Goal: Task Accomplishment & Management: Use online tool/utility

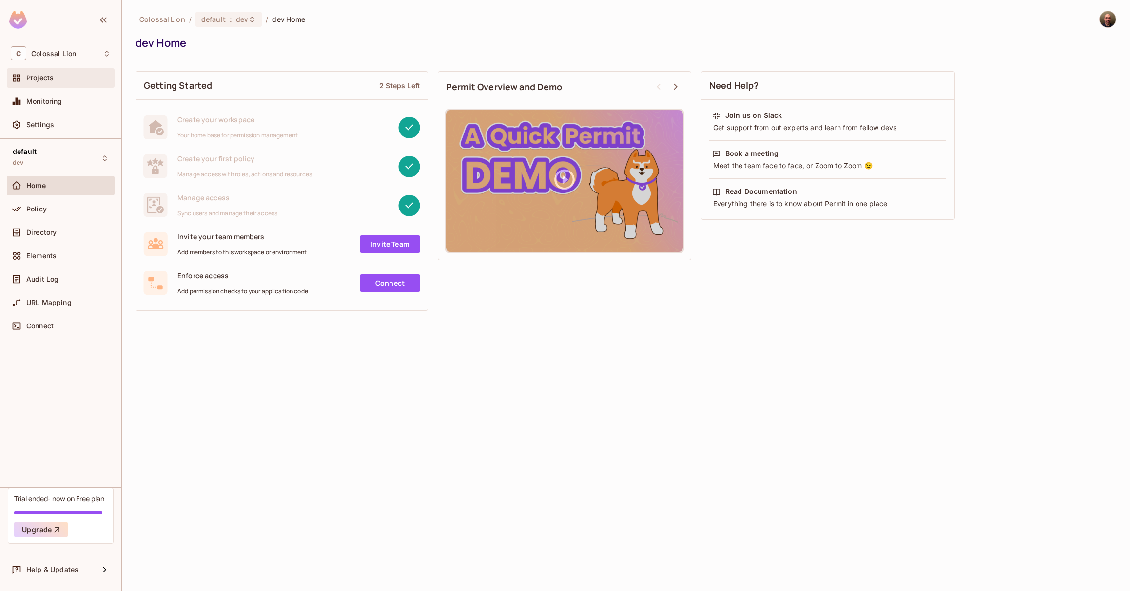
click at [45, 82] on span "Projects" at bounding box center [39, 78] width 27 height 8
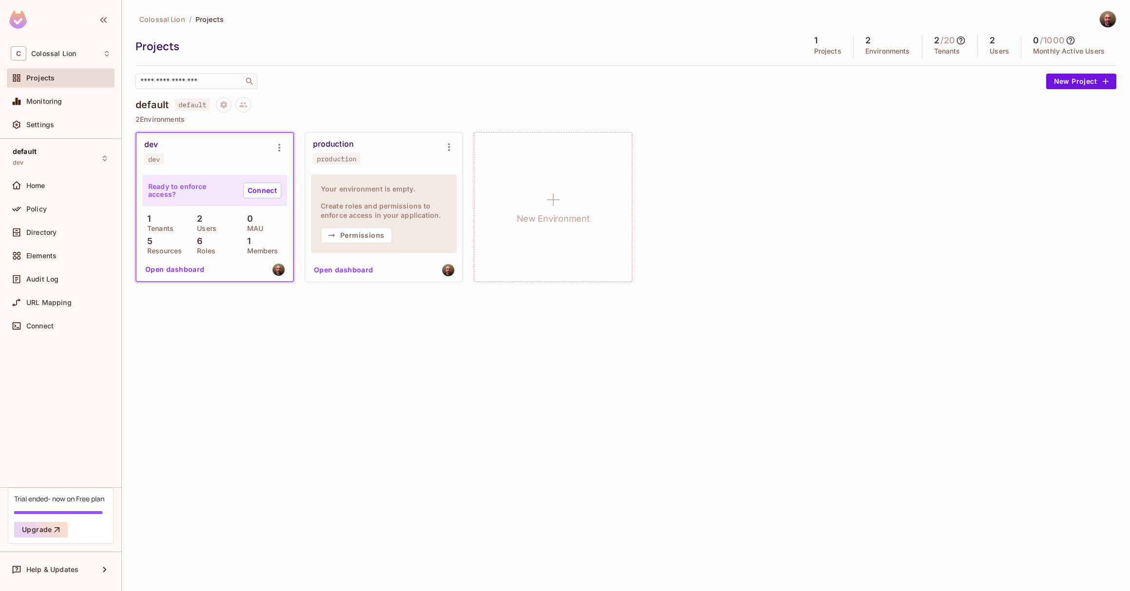
click at [284, 375] on div "Colossal Lion / Projects Projects 1 Projects 2 Environments 2 / 20 Tenants 2 Us…" at bounding box center [626, 295] width 1008 height 591
click at [51, 182] on div "Home" at bounding box center [68, 186] width 84 height 8
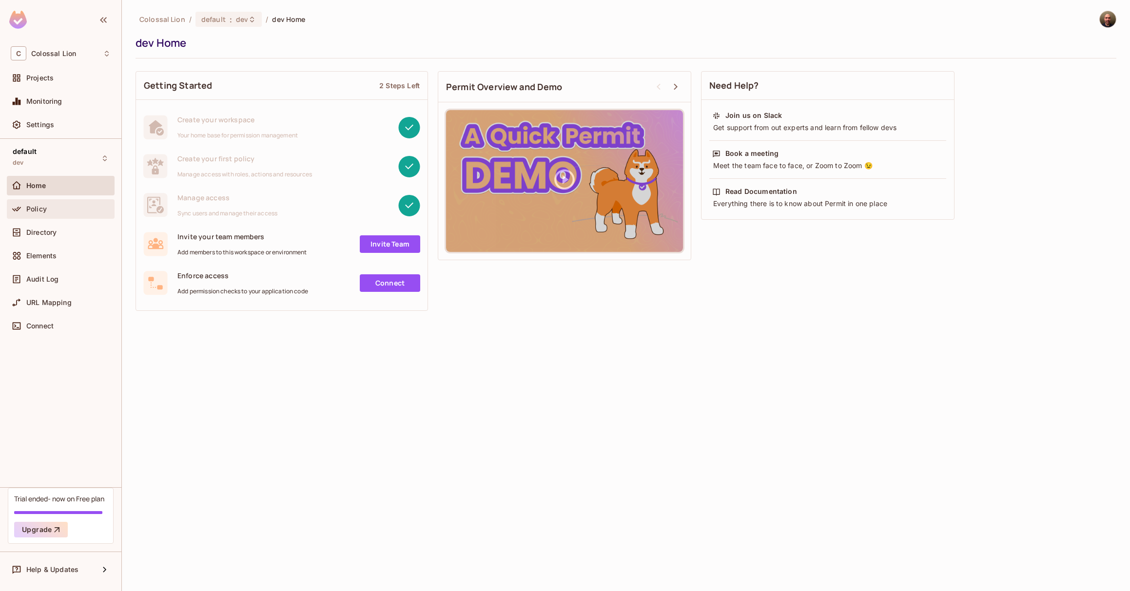
click at [35, 209] on span "Policy" at bounding box center [36, 209] width 20 height 8
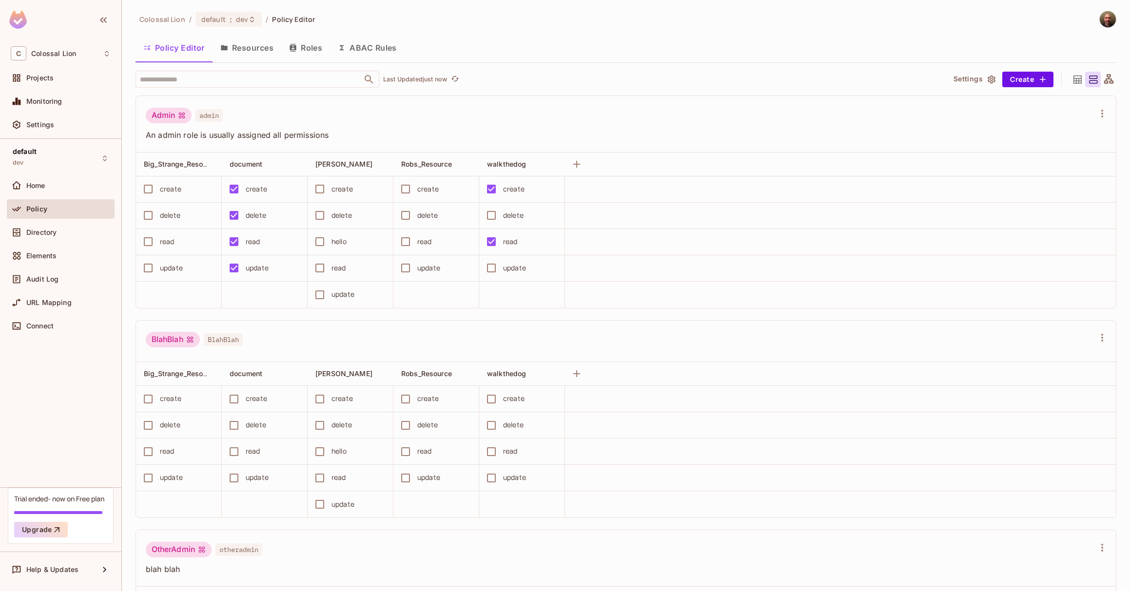
click at [266, 48] on button "Resources" at bounding box center [247, 48] width 69 height 24
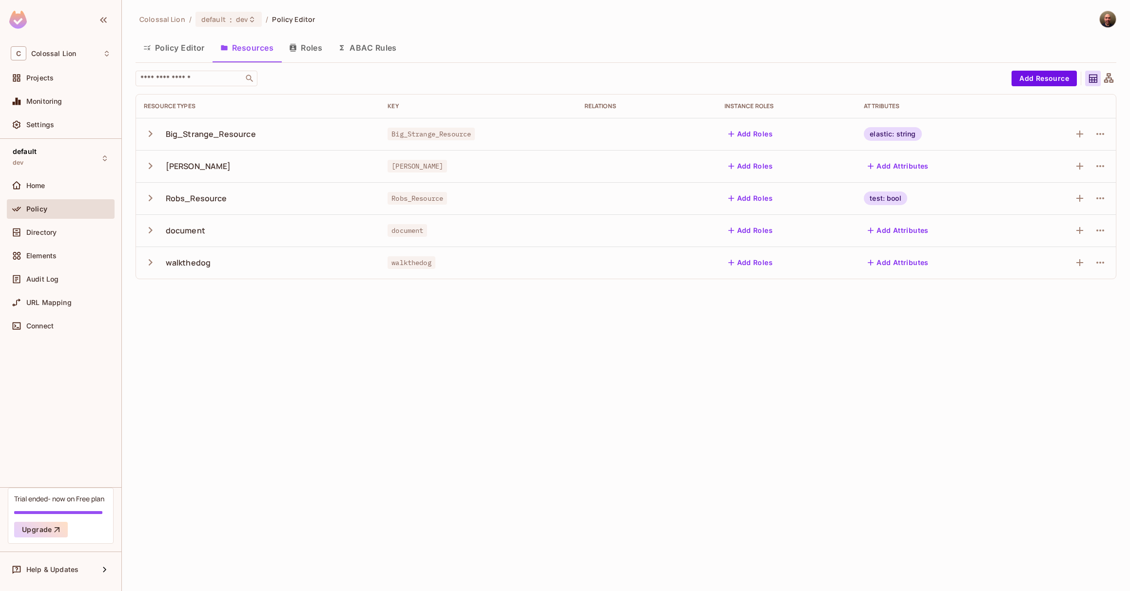
click at [149, 133] on icon "button" at bounding box center [150, 133] width 13 height 13
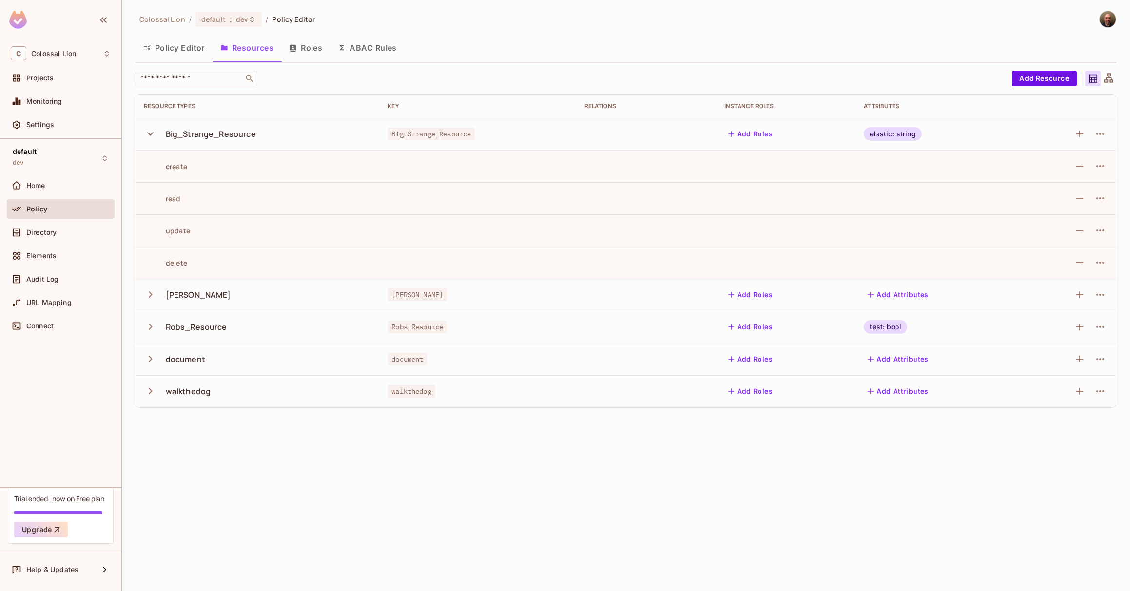
click at [149, 133] on icon "button" at bounding box center [150, 134] width 6 height 4
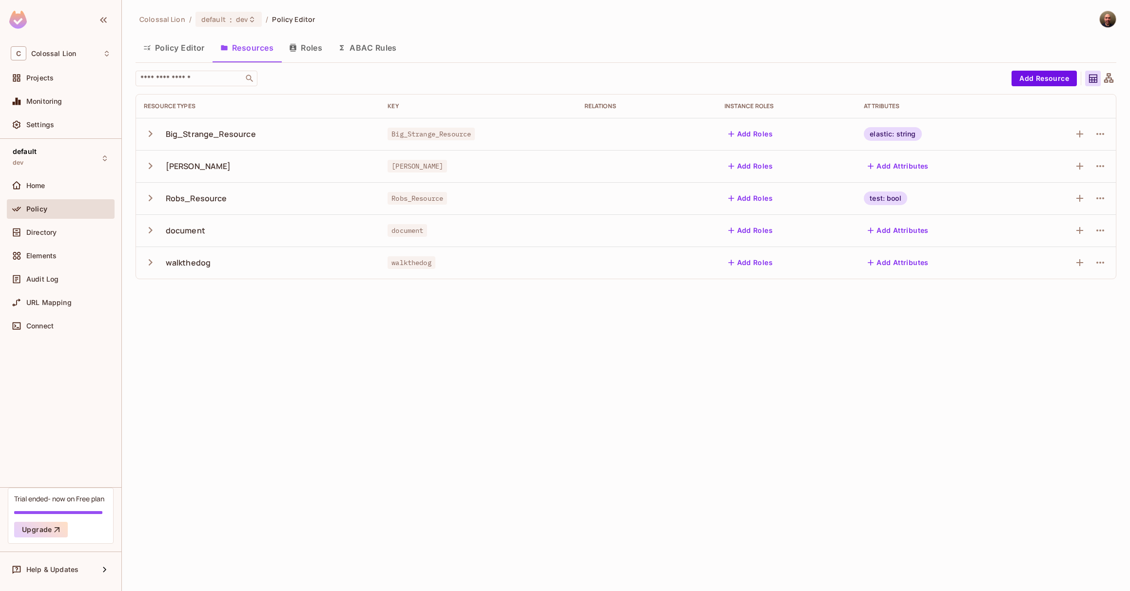
click at [174, 50] on button "Policy Editor" at bounding box center [174, 48] width 77 height 24
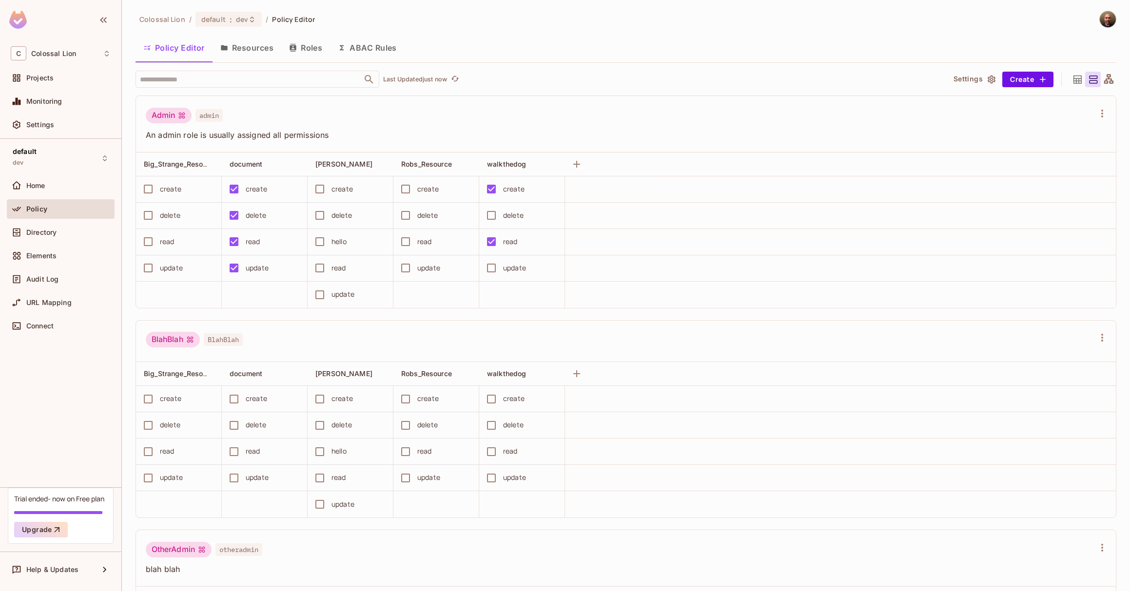
click at [683, 45] on div "Policy Editor Resources Roles ABAC Rules" at bounding box center [626, 48] width 981 height 24
click at [254, 49] on button "Resources" at bounding box center [247, 48] width 69 height 24
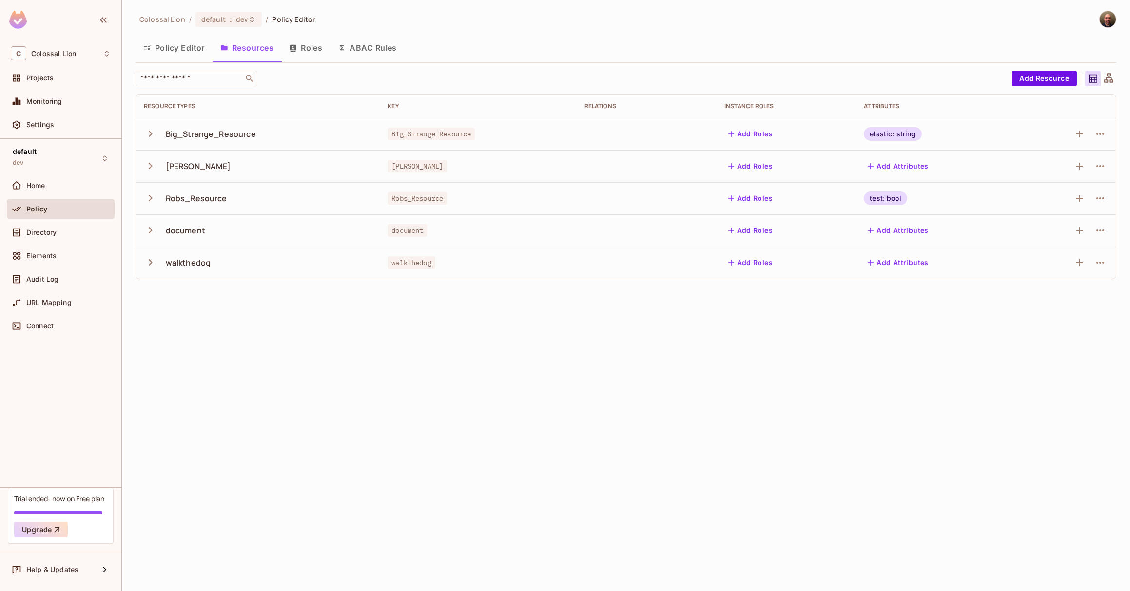
click at [151, 132] on icon "button" at bounding box center [151, 134] width 4 height 6
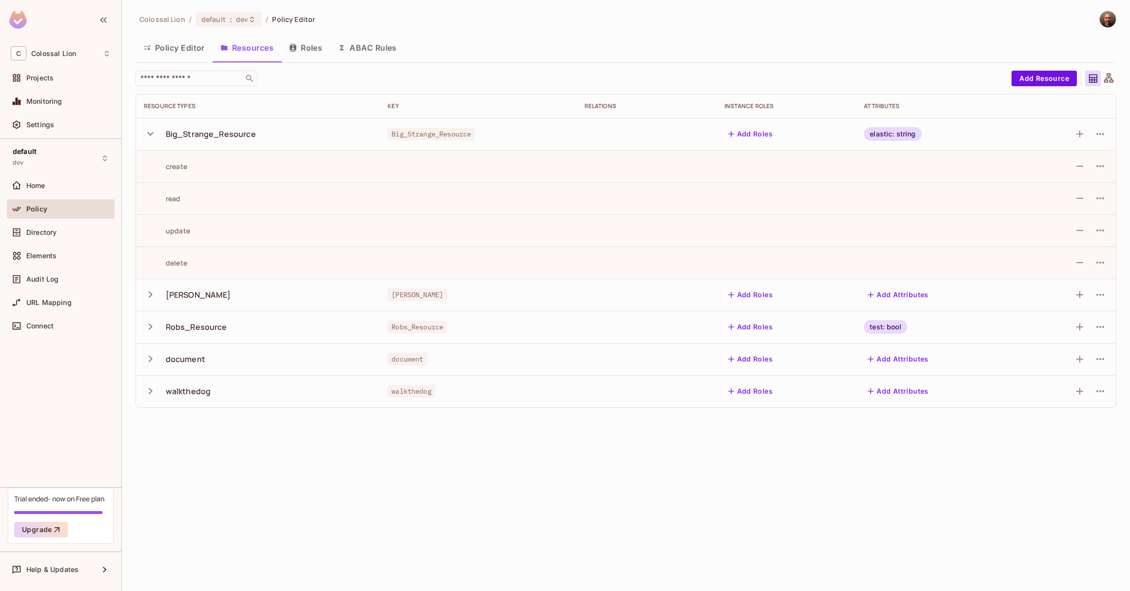
click at [165, 45] on button "Policy Editor" at bounding box center [174, 48] width 77 height 24
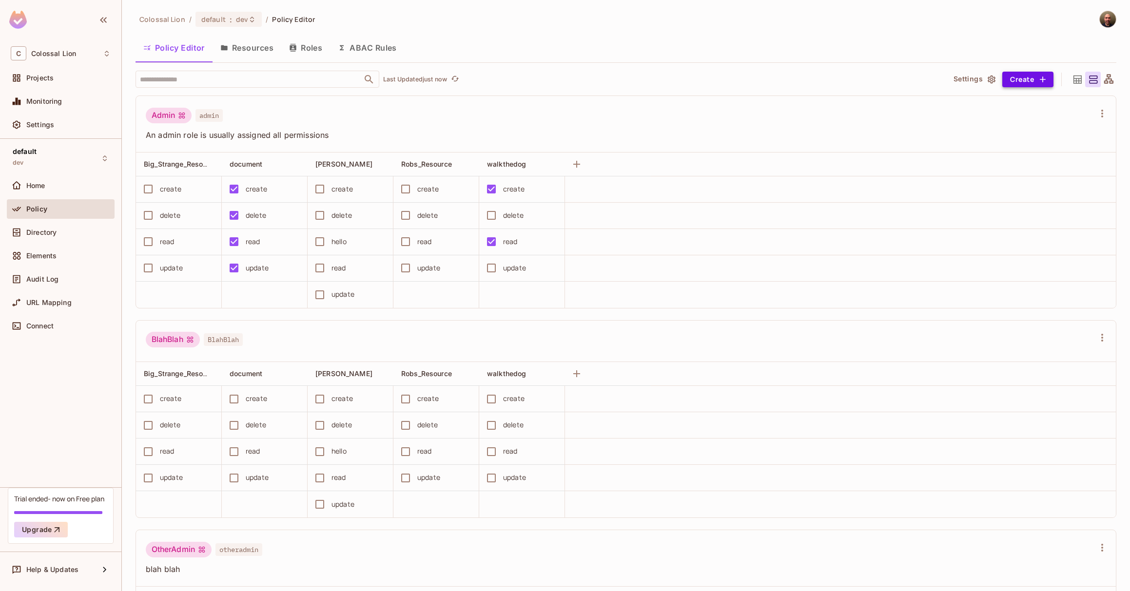
click at [1019, 80] on button "Create" at bounding box center [1028, 80] width 51 height 16
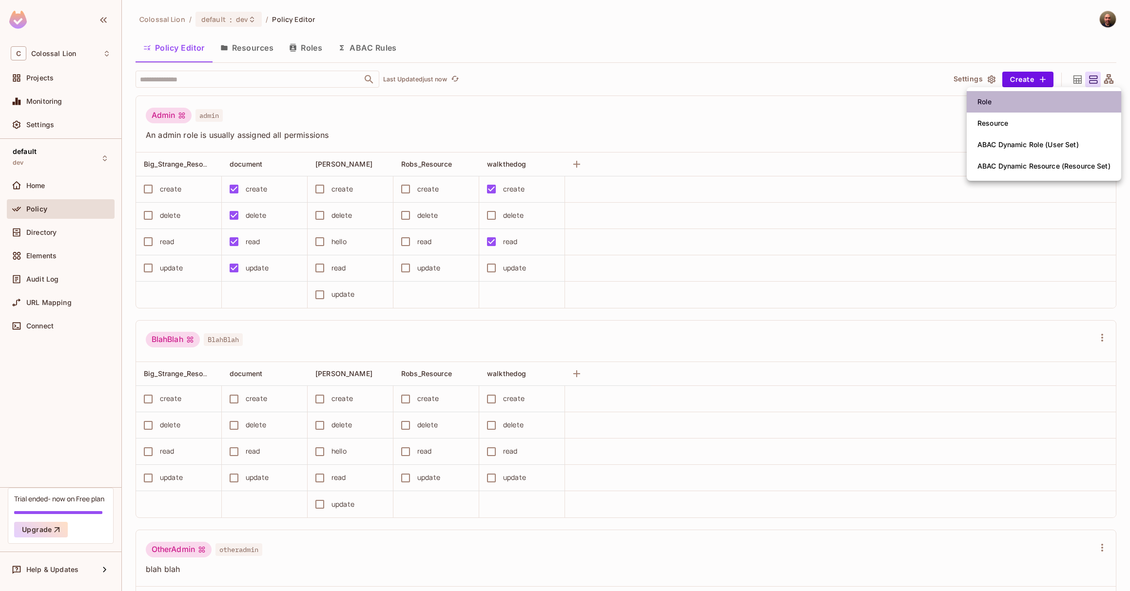
click at [997, 103] on li "Role" at bounding box center [1044, 101] width 155 height 21
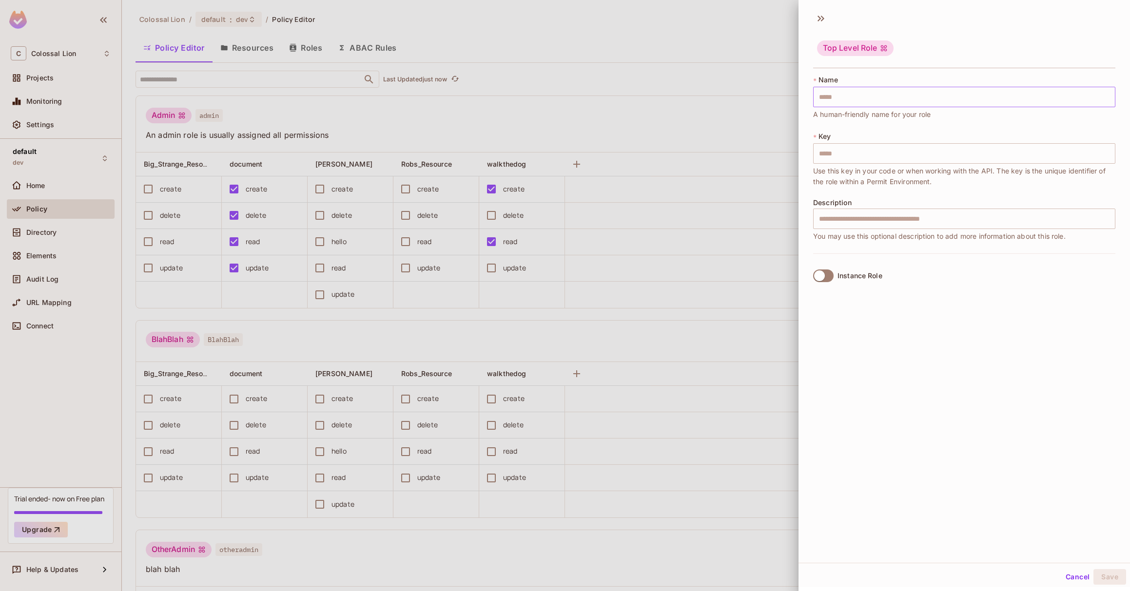
click at [860, 99] on input "text" at bounding box center [964, 97] width 302 height 20
type input "*"
type input "**"
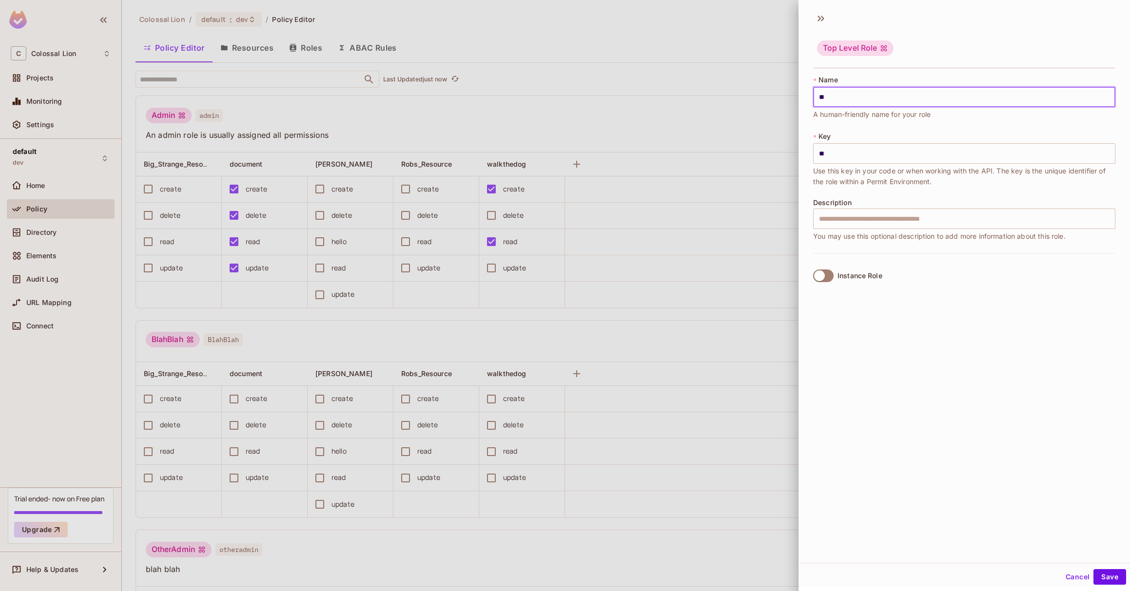
type input "***"
type input "****"
type input "******"
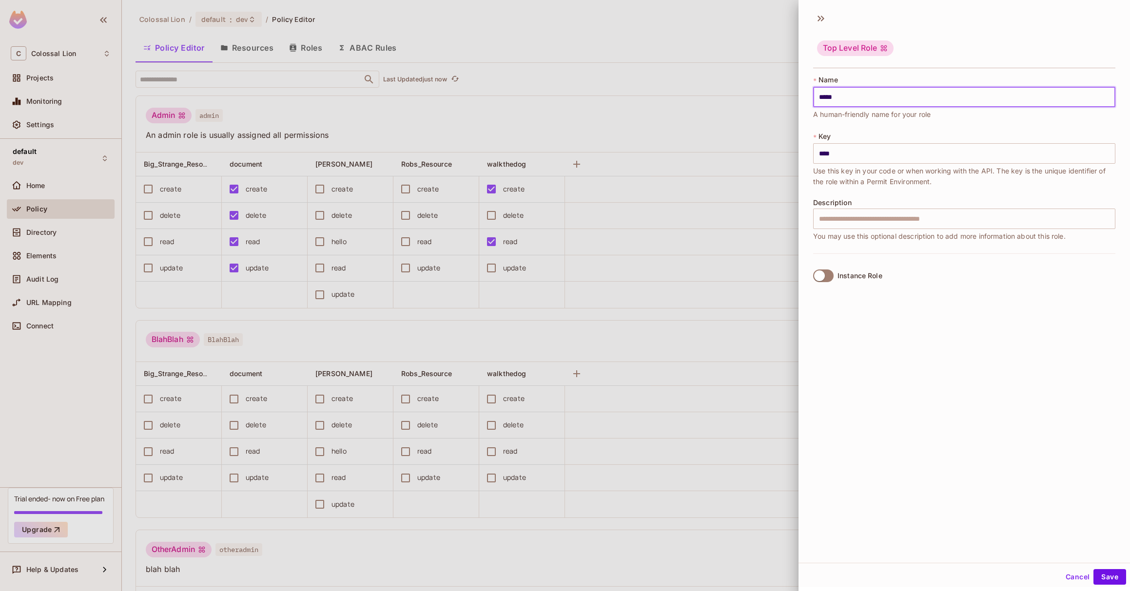
type input "*****"
type input "*******"
type input "******"
type input "*******"
click at [1107, 577] on button "Save" at bounding box center [1110, 578] width 33 height 16
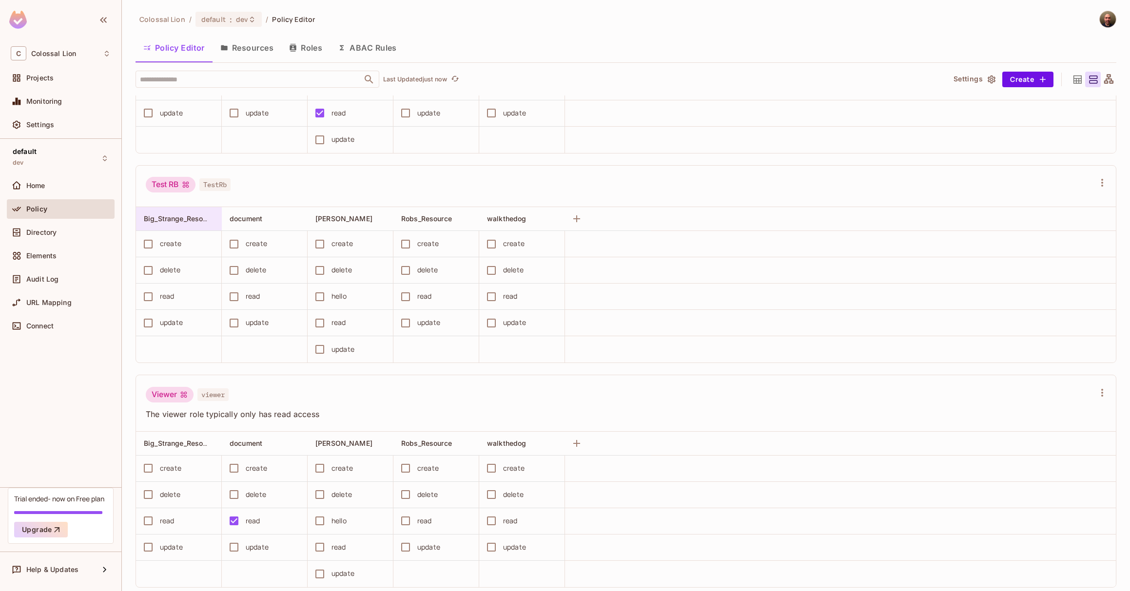
scroll to position [1044, 0]
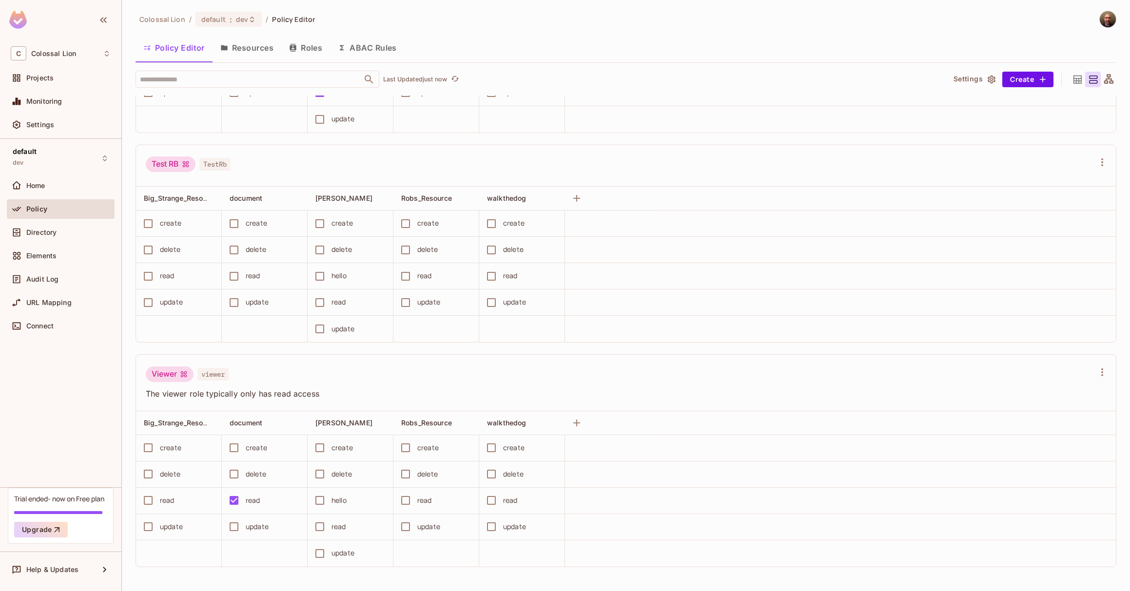
click at [256, 47] on button "Resources" at bounding box center [247, 48] width 69 height 24
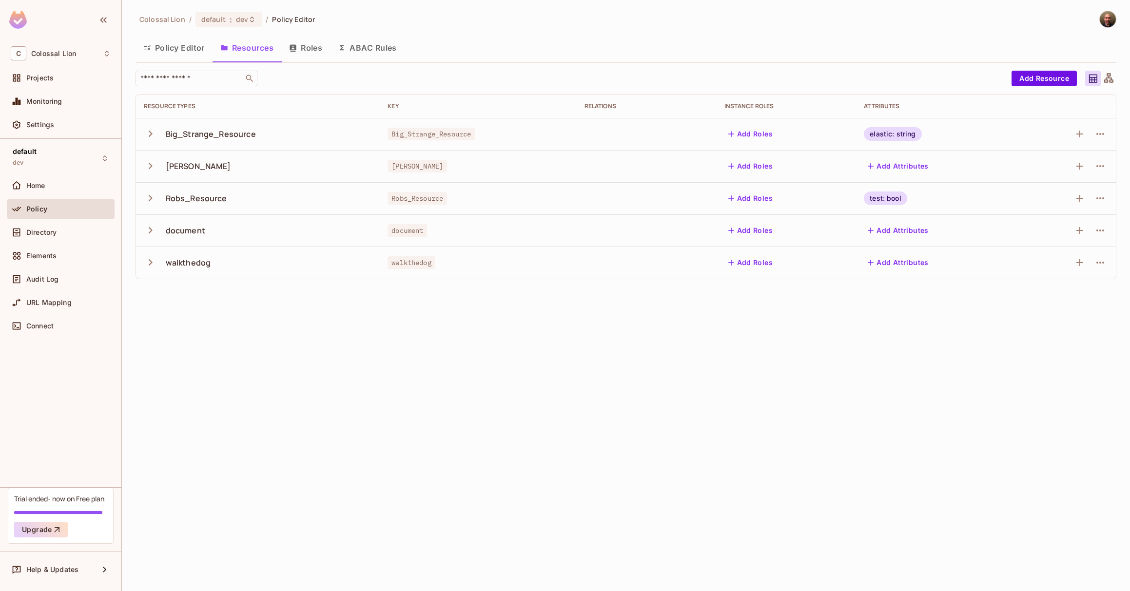
click at [196, 51] on button "Policy Editor" at bounding box center [174, 48] width 77 height 24
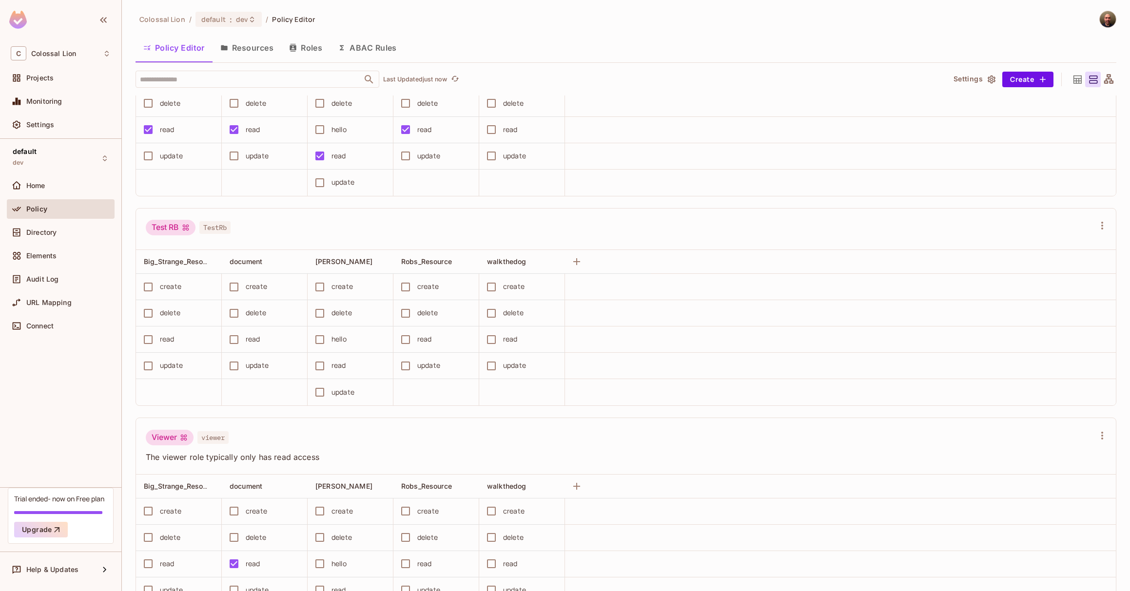
scroll to position [1044, 0]
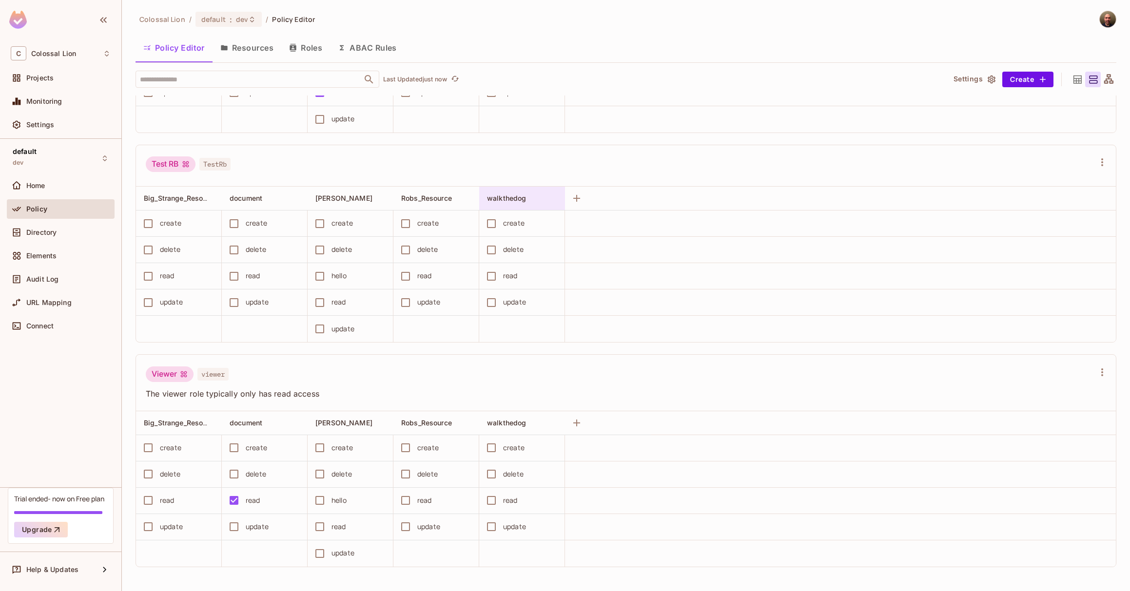
click at [497, 200] on span "walkthedog" at bounding box center [506, 198] width 39 height 8
click at [443, 198] on div at bounding box center [565, 295] width 1130 height 591
click at [443, 198] on span "Robs_Resource" at bounding box center [426, 198] width 51 height 8
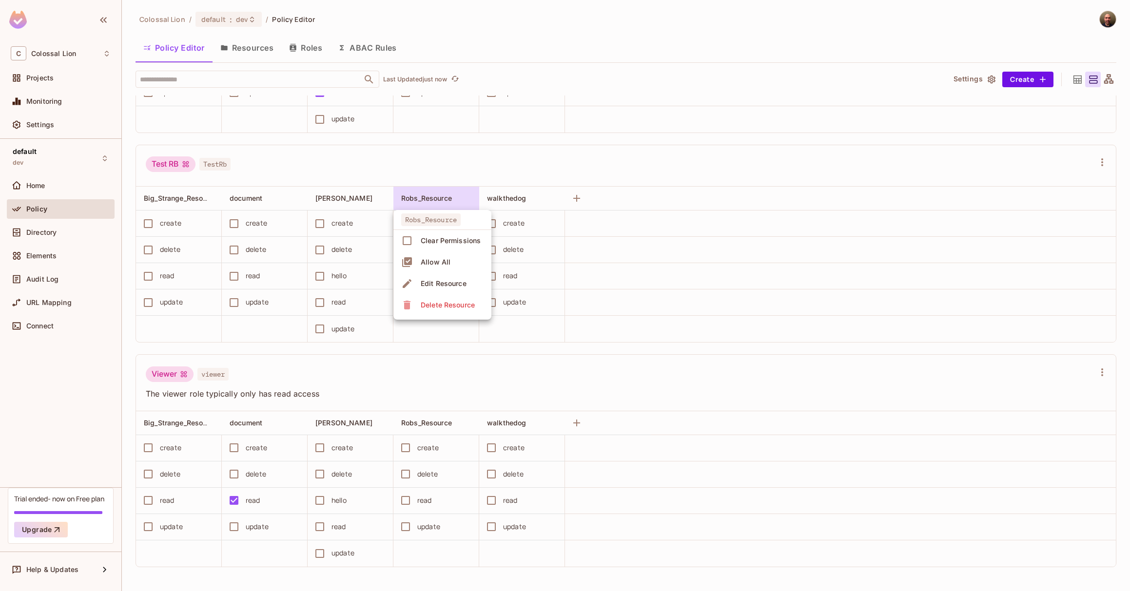
click at [443, 165] on div at bounding box center [565, 295] width 1130 height 591
click at [261, 47] on button "Resources" at bounding box center [247, 48] width 69 height 24
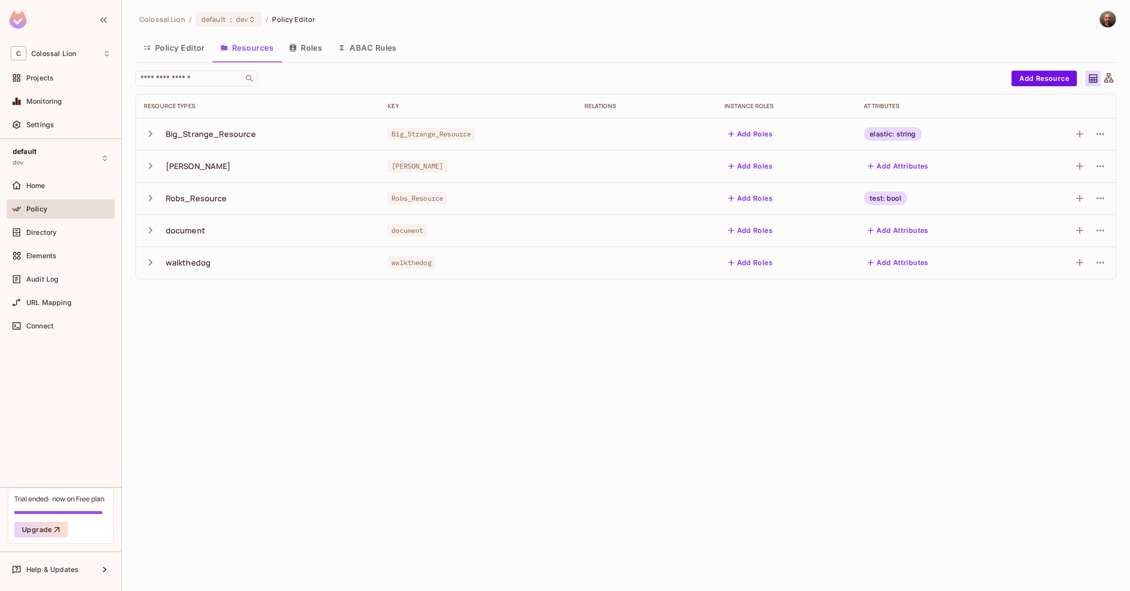
click at [174, 50] on button "Policy Editor" at bounding box center [174, 48] width 77 height 24
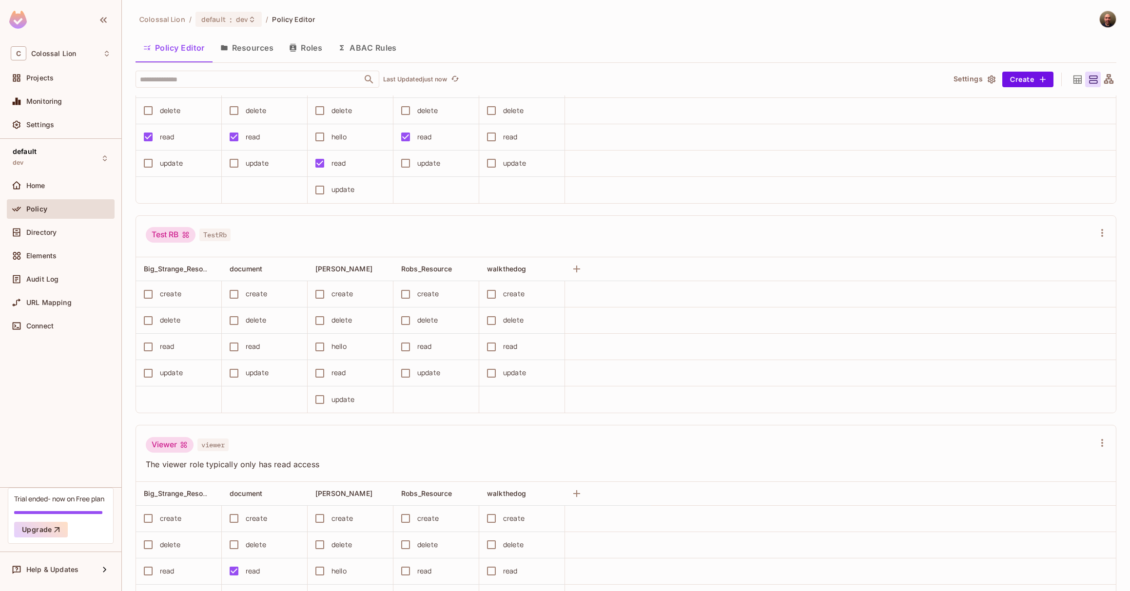
scroll to position [1044, 0]
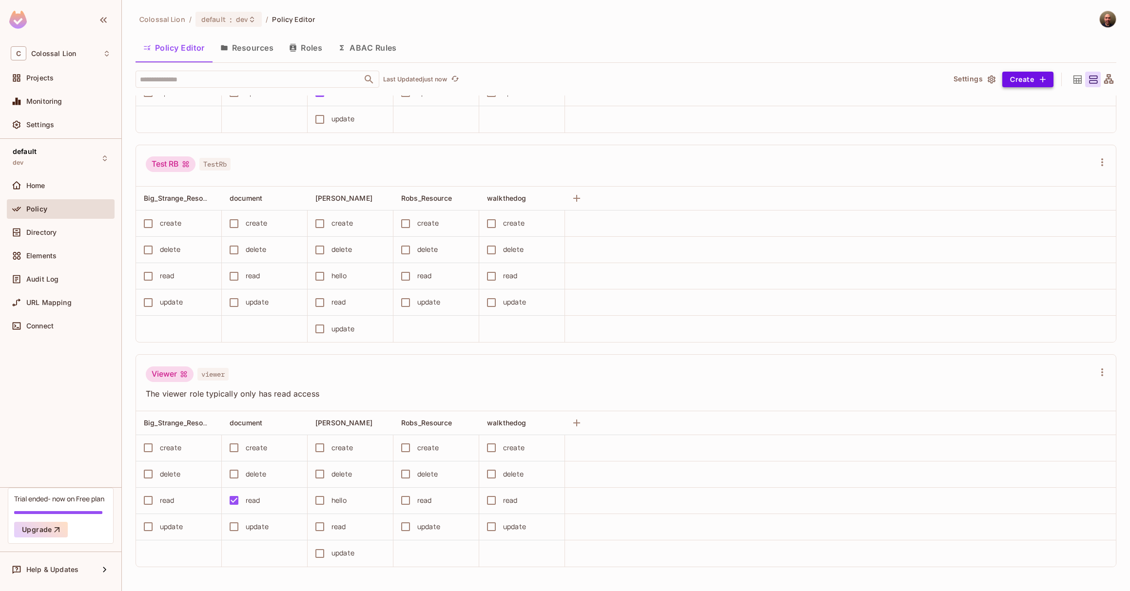
click at [1036, 81] on button "Create" at bounding box center [1028, 80] width 51 height 16
click at [996, 100] on li "Role" at bounding box center [1044, 101] width 155 height 21
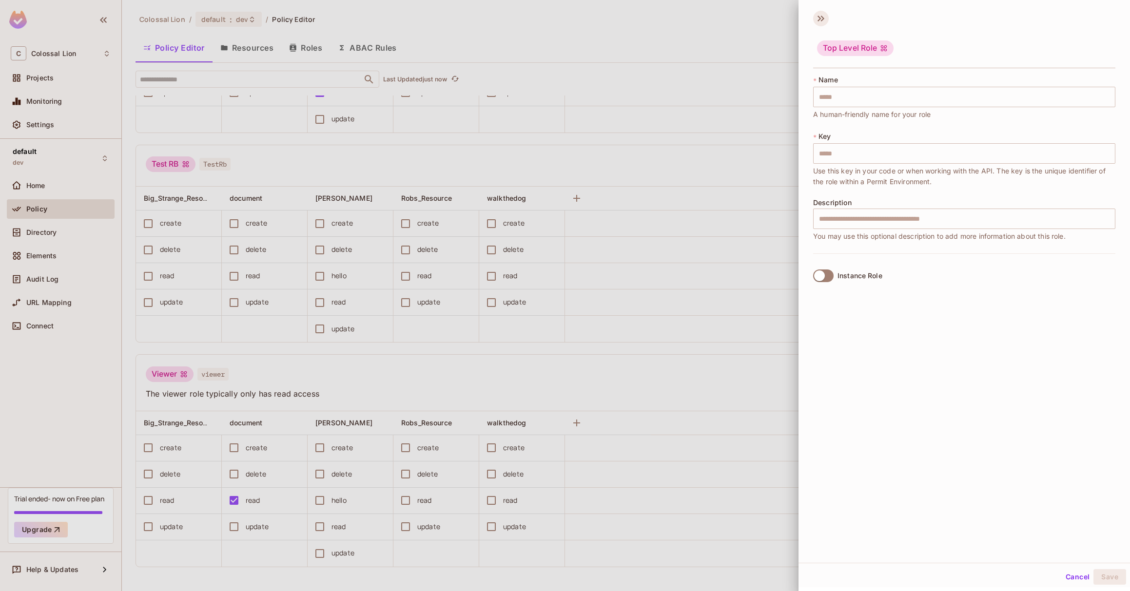
click at [819, 18] on icon at bounding box center [821, 19] width 16 height 16
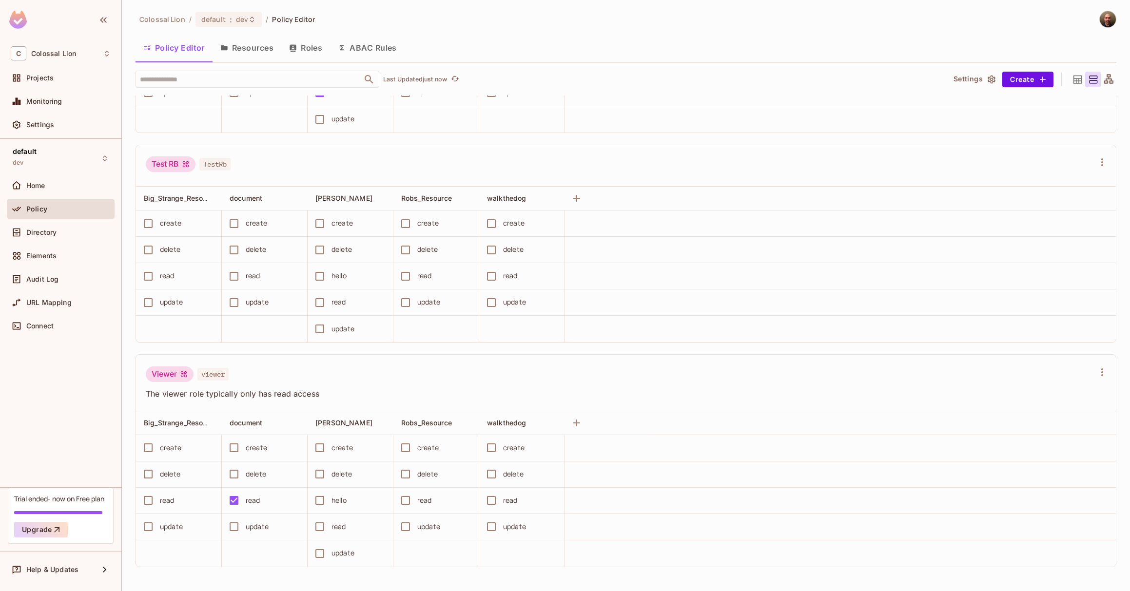
click at [811, 26] on div "Colossal Lion / default : dev / Policy Editor" at bounding box center [626, 19] width 981 height 17
click at [265, 49] on button "Resources" at bounding box center [247, 48] width 69 height 24
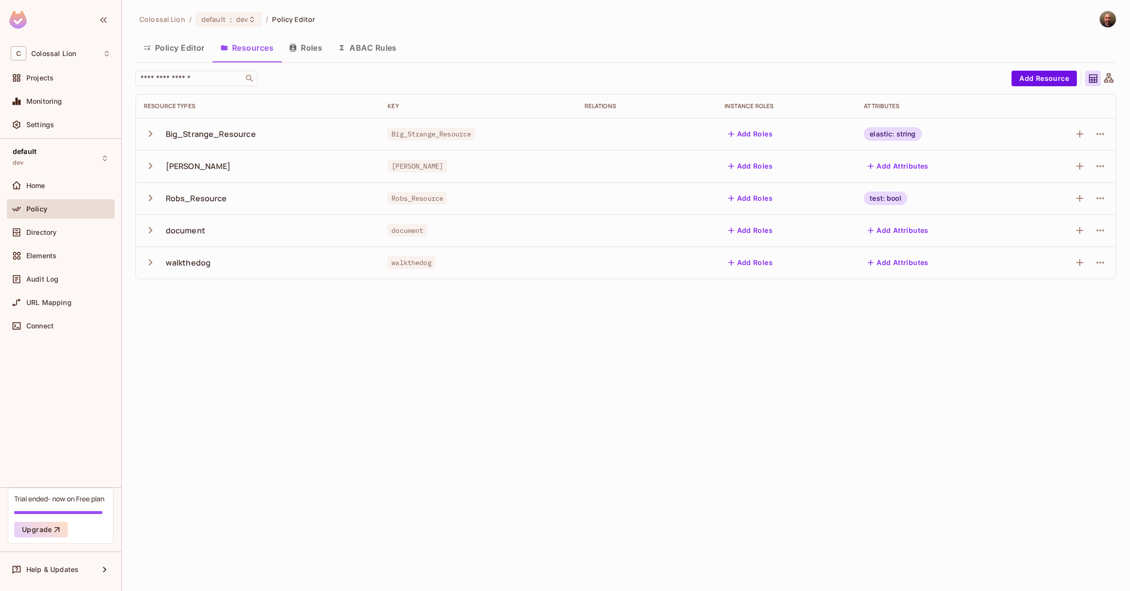
click at [308, 45] on button "Roles" at bounding box center [305, 48] width 49 height 24
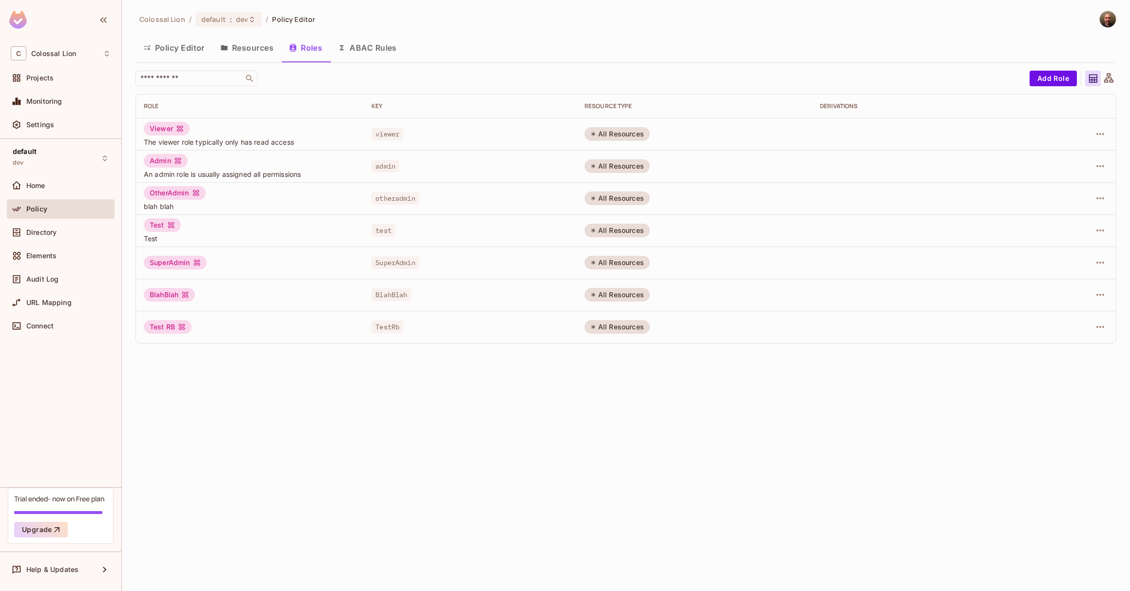
click at [223, 51] on icon "button" at bounding box center [224, 48] width 8 height 8
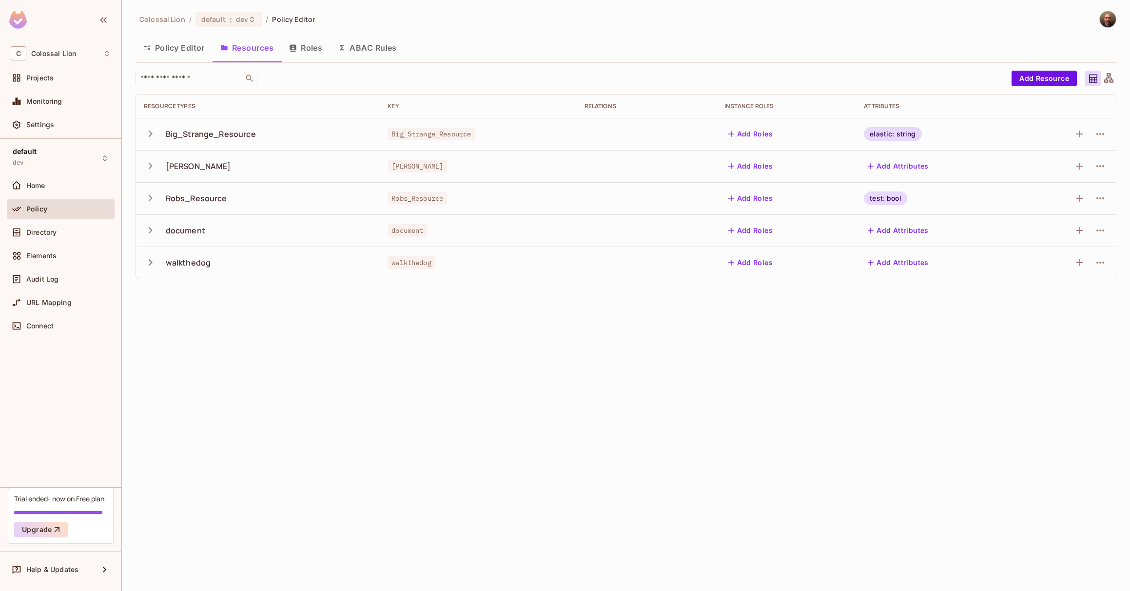
click at [173, 52] on button "Policy Editor" at bounding box center [174, 48] width 77 height 24
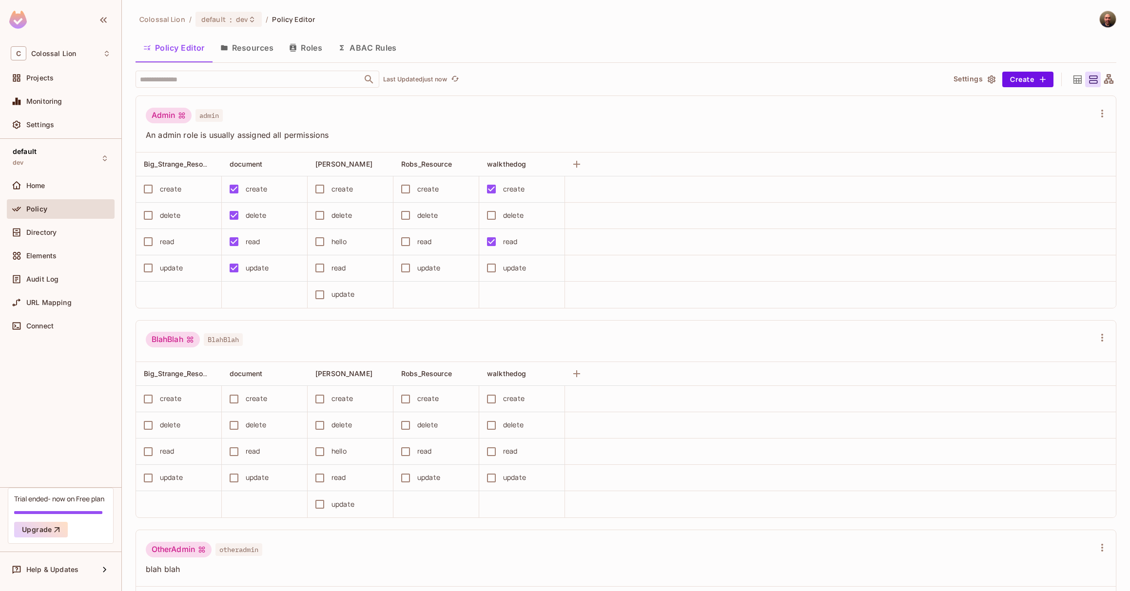
click at [258, 48] on button "Resources" at bounding box center [247, 48] width 69 height 24
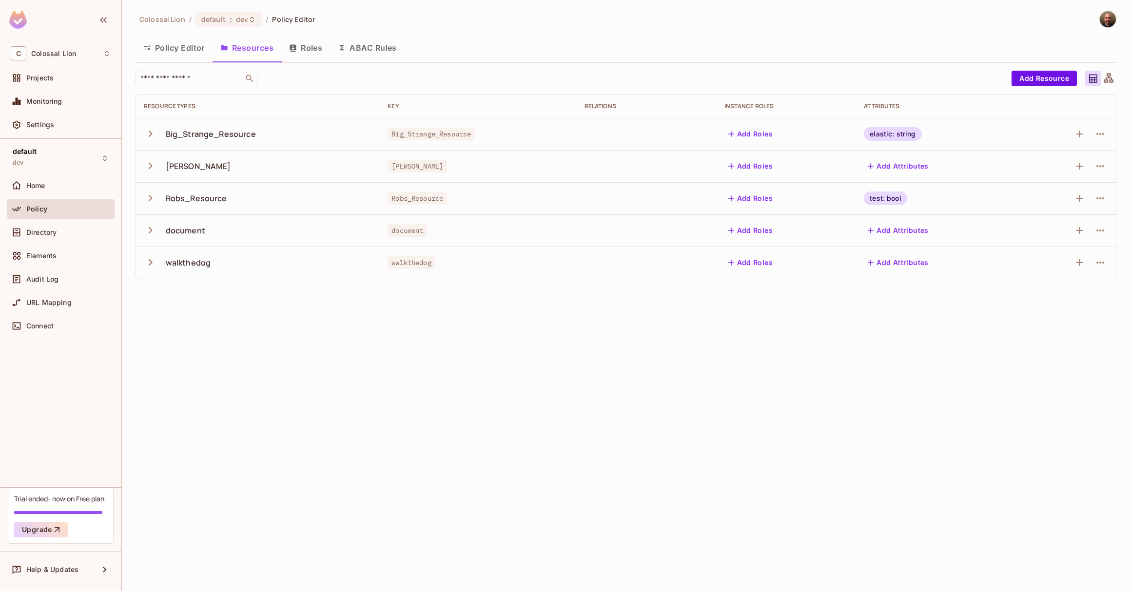
click at [177, 47] on button "Policy Editor" at bounding box center [174, 48] width 77 height 24
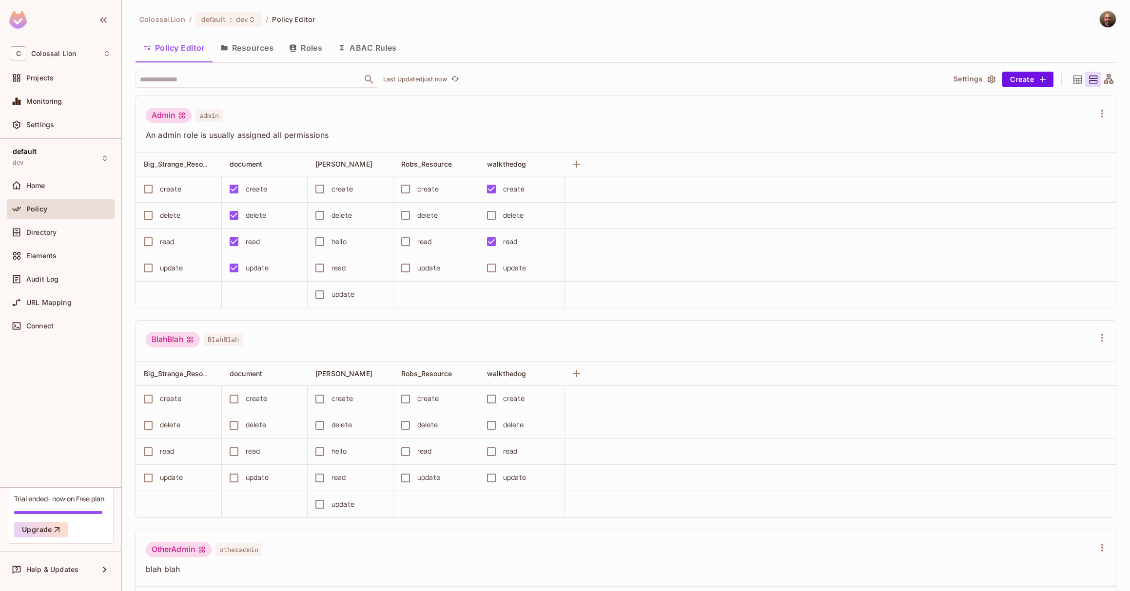
click at [261, 49] on button "Resources" at bounding box center [247, 48] width 69 height 24
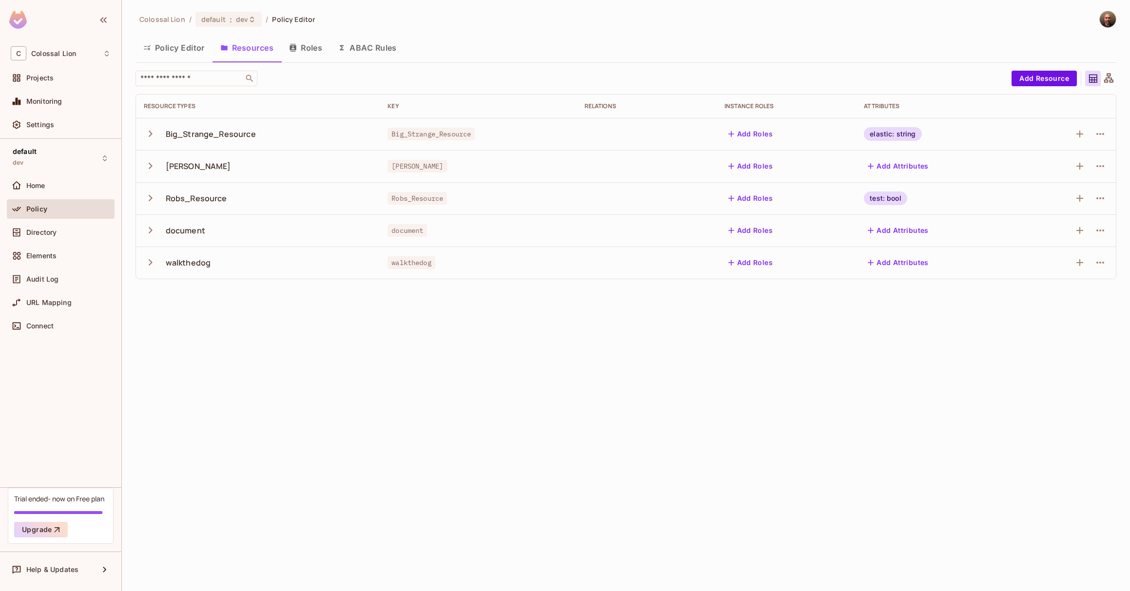
click at [183, 44] on button "Policy Editor" at bounding box center [174, 48] width 77 height 24
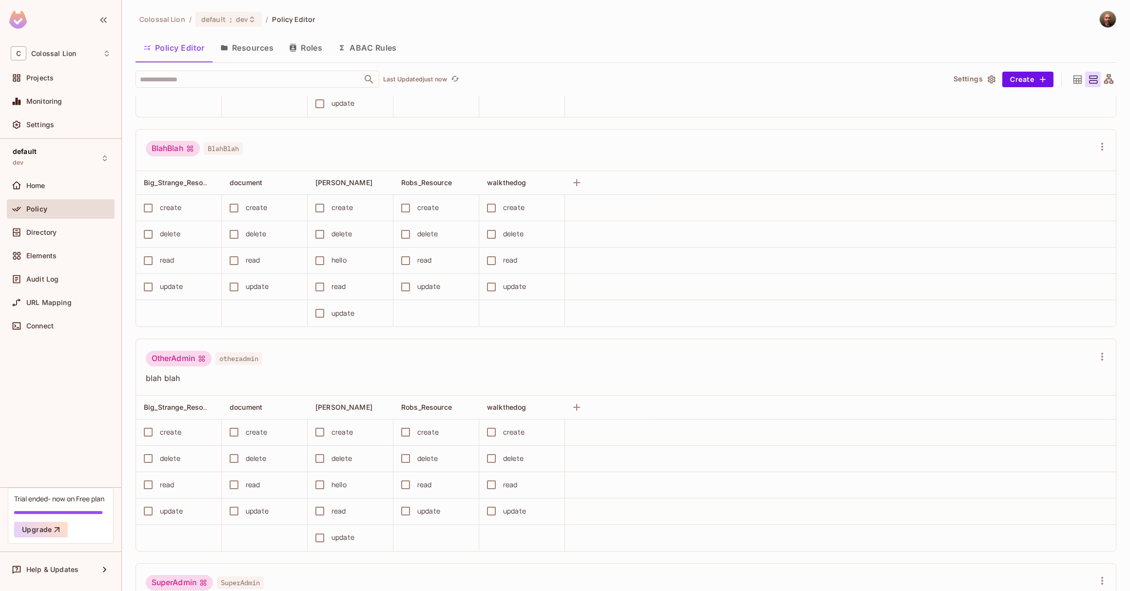
scroll to position [233, 0]
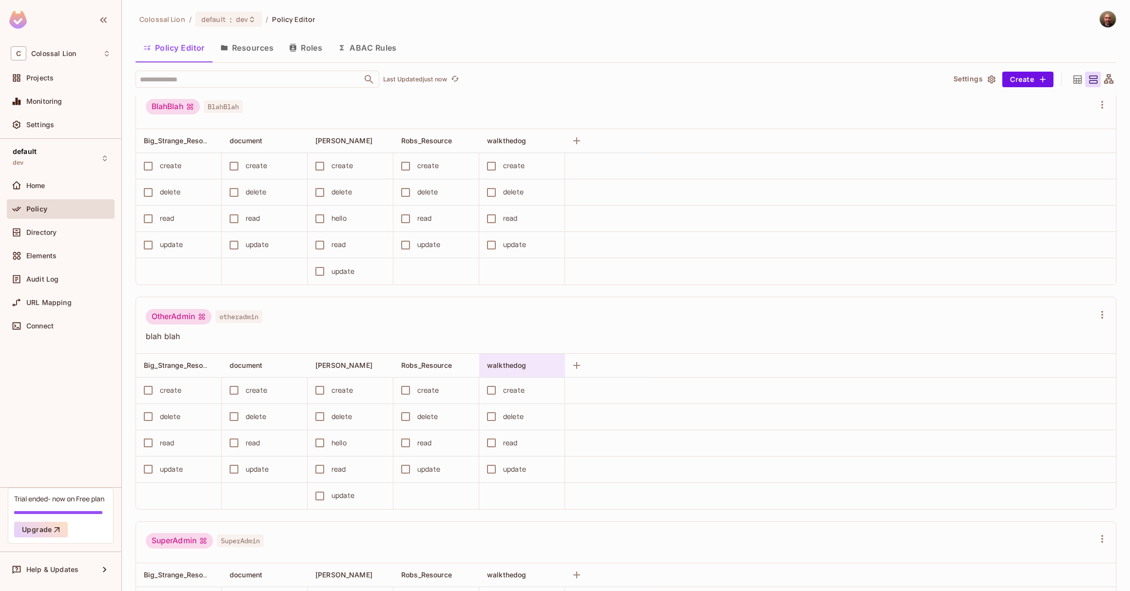
click at [534, 365] on div "walkthedog" at bounding box center [519, 366] width 64 height 10
click at [685, 302] on div at bounding box center [565, 295] width 1130 height 591
click at [577, 365] on icon "button" at bounding box center [576, 365] width 7 height 7
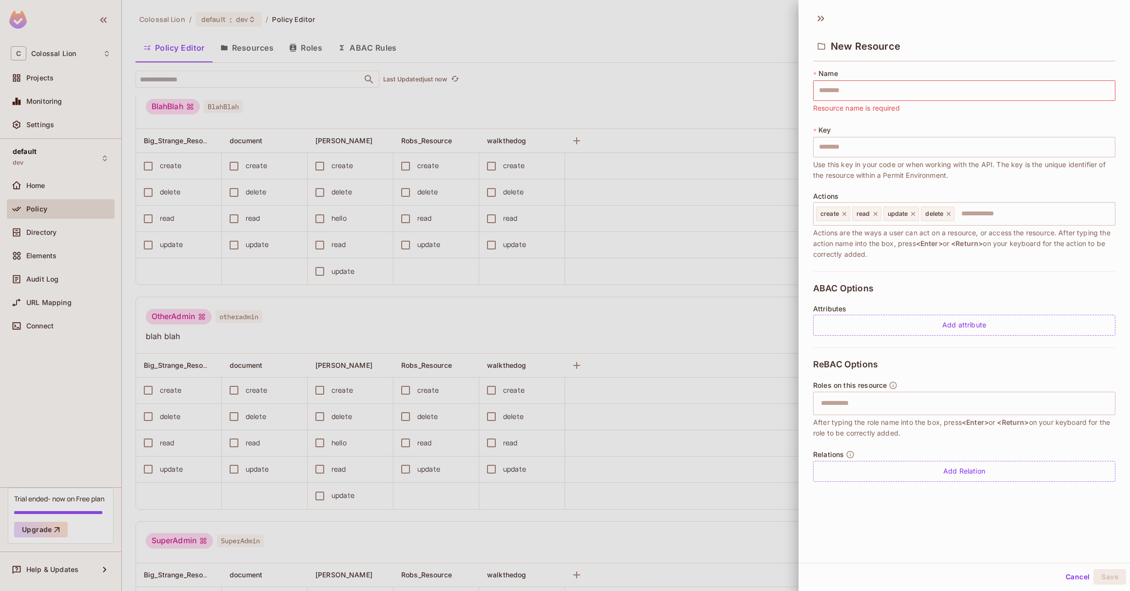
click at [641, 312] on div at bounding box center [565, 295] width 1130 height 591
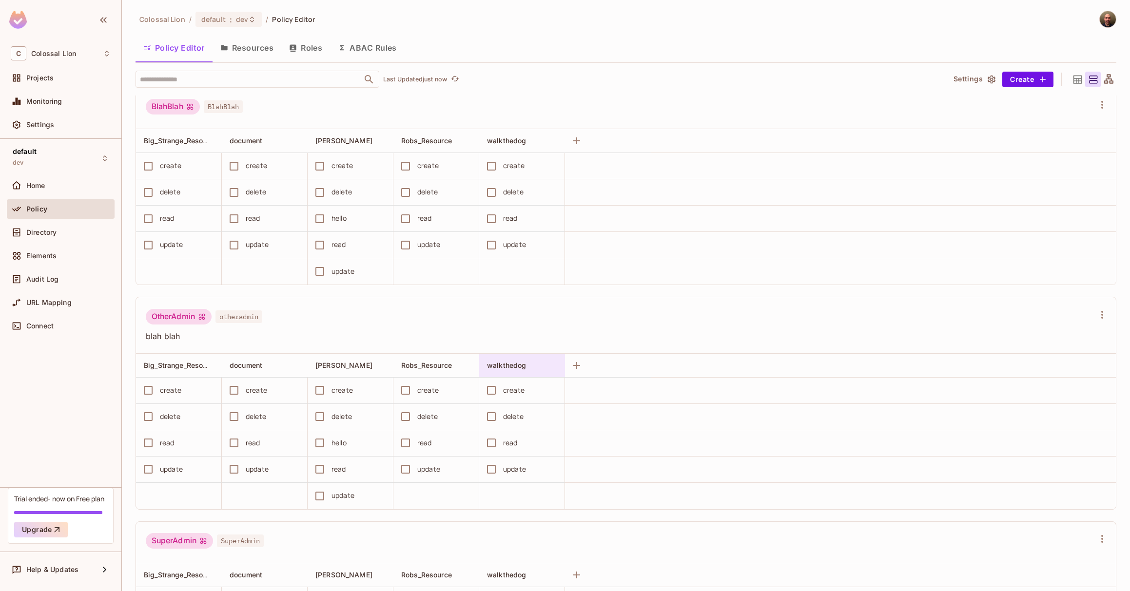
click at [557, 354] on div "walkthedog" at bounding box center [522, 365] width 86 height 23
click at [538, 474] on div "Delete Resource" at bounding box center [534, 473] width 54 height 10
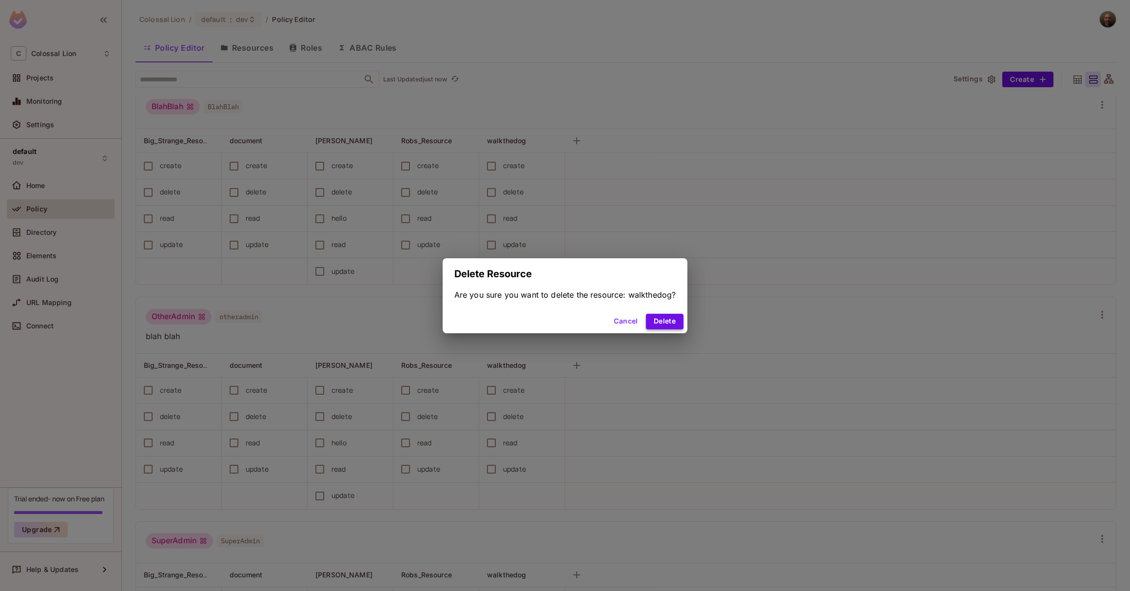
click at [664, 323] on button "Delete" at bounding box center [665, 322] width 38 height 16
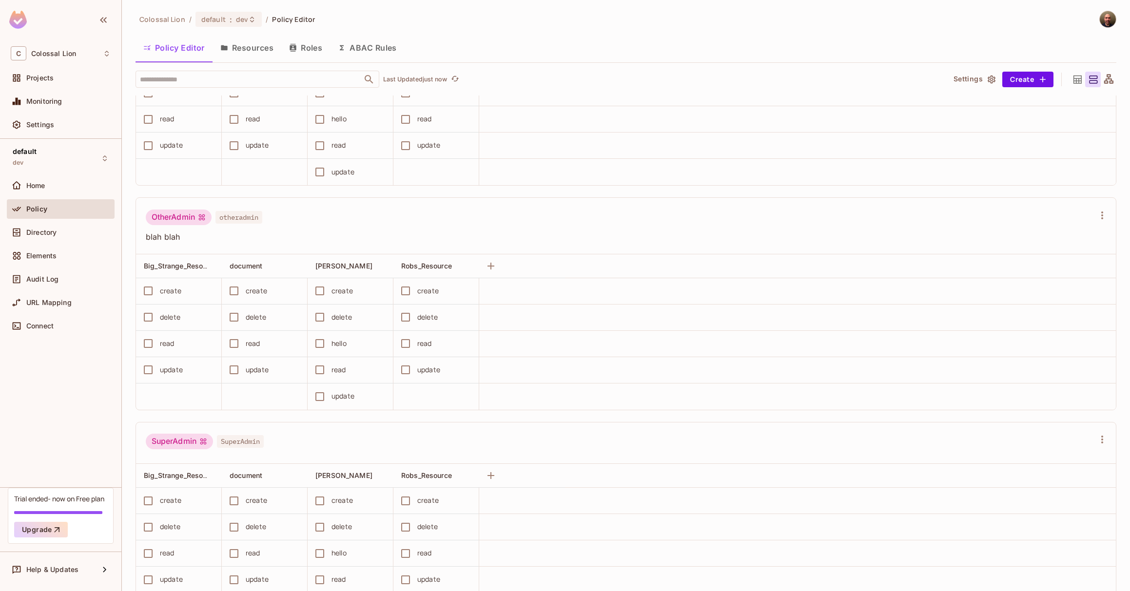
scroll to position [332, 0]
click at [203, 238] on span "blah blah" at bounding box center [620, 237] width 949 height 11
